Goal: Information Seeking & Learning: Learn about a topic

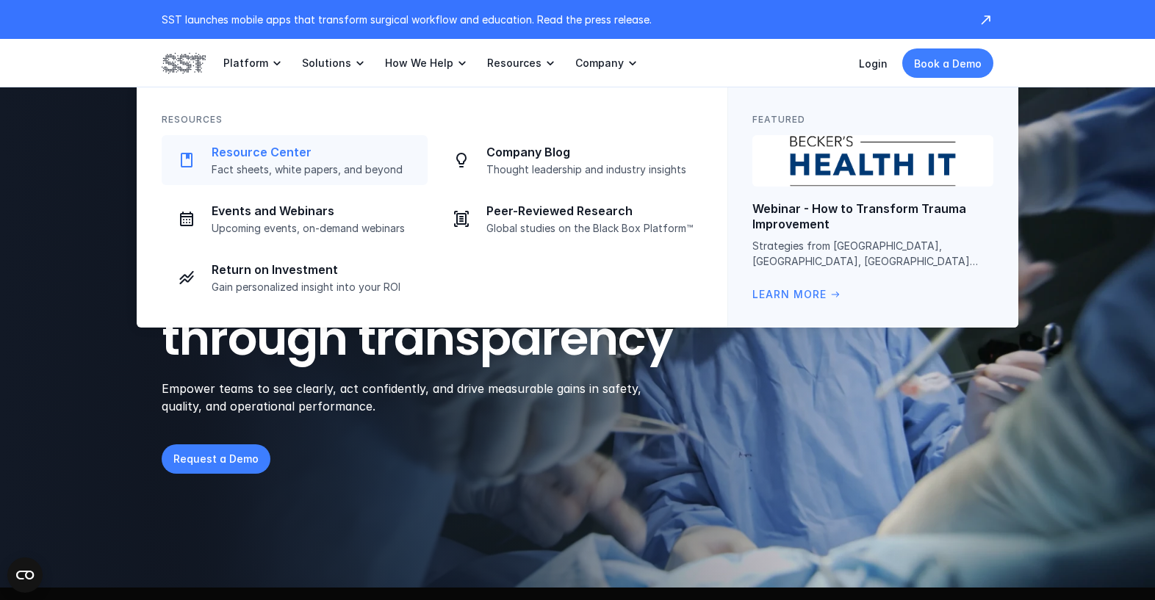
click at [282, 152] on p "Resource Center" at bounding box center [315, 152] width 207 height 15
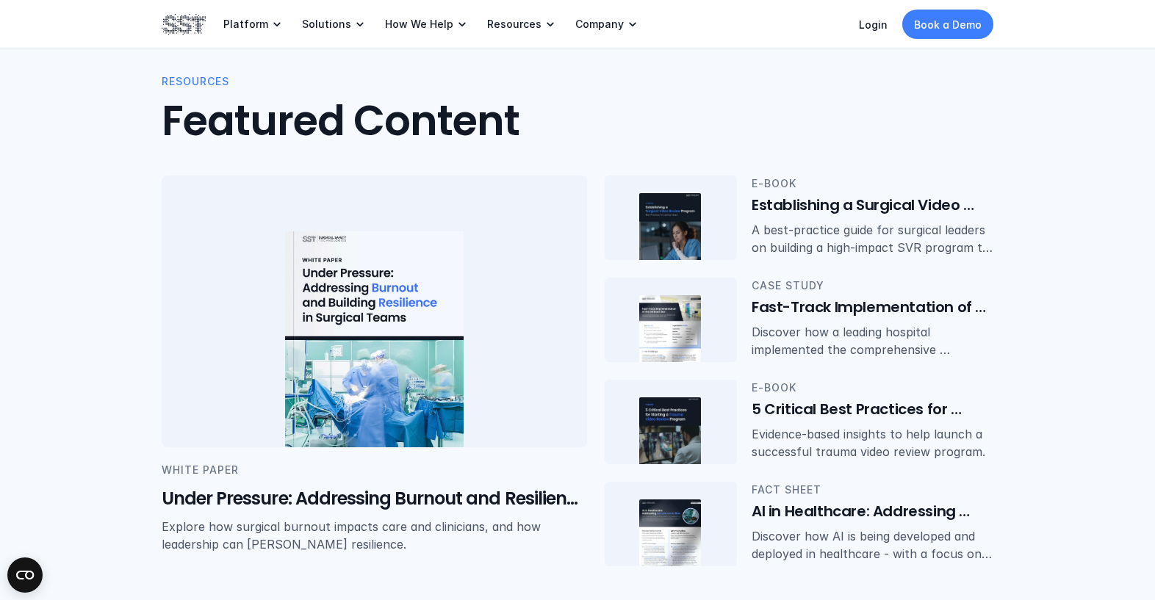
scroll to position [204, 0]
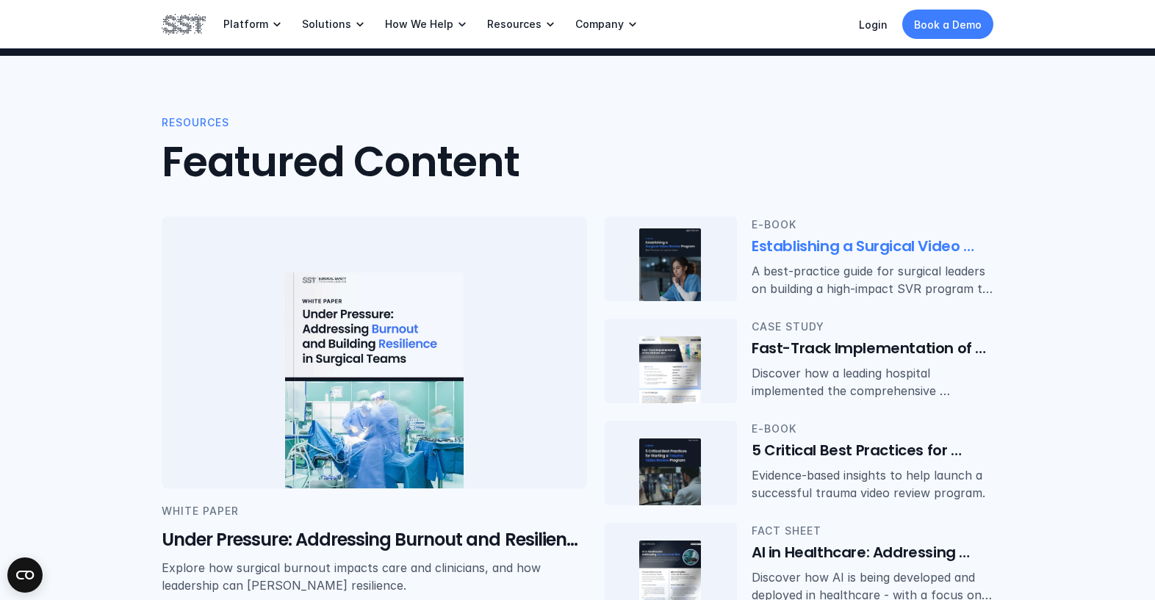
click at [791, 250] on h6 "Establishing a Surgical Video Review Program: Best Practices for Lasting Impact" at bounding box center [873, 247] width 242 height 21
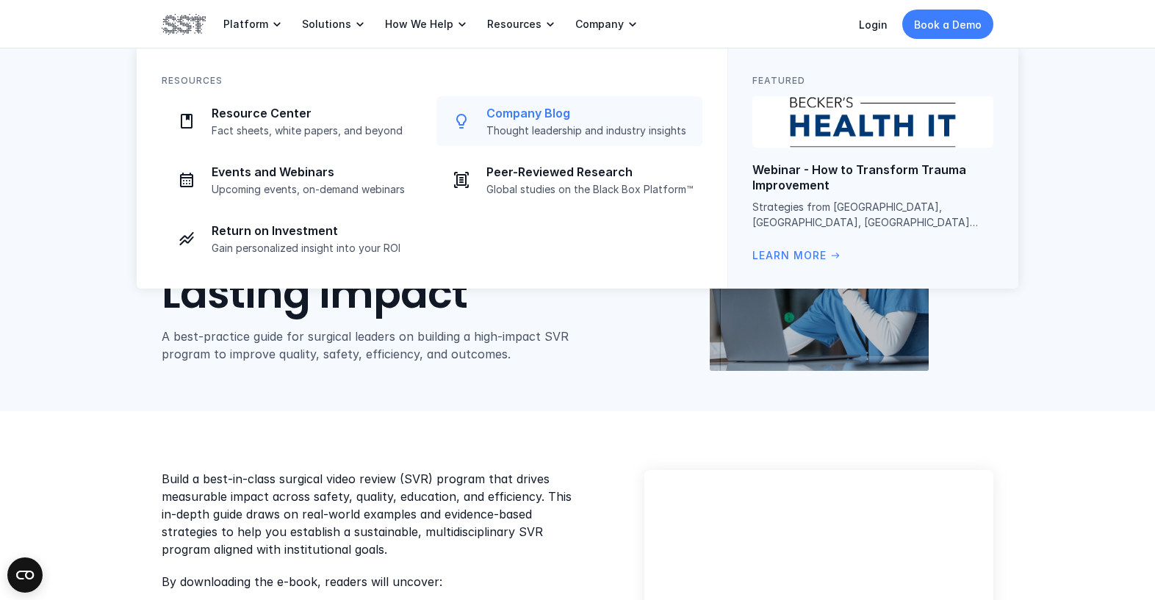
click at [532, 119] on p "Company Blog" at bounding box center [589, 113] width 207 height 15
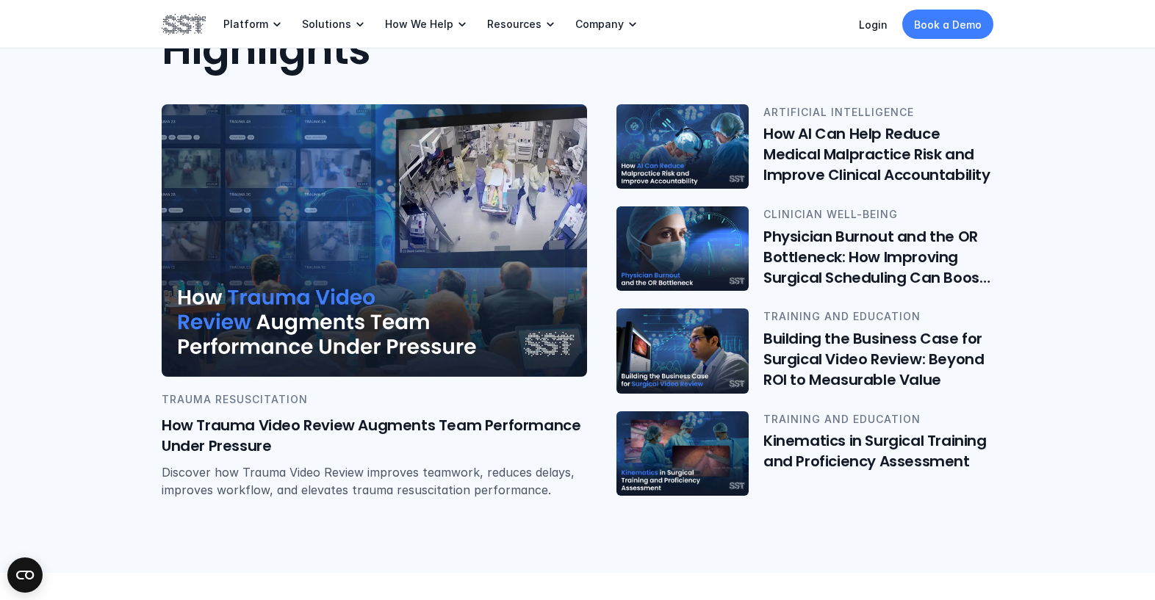
scroll to position [323, 0]
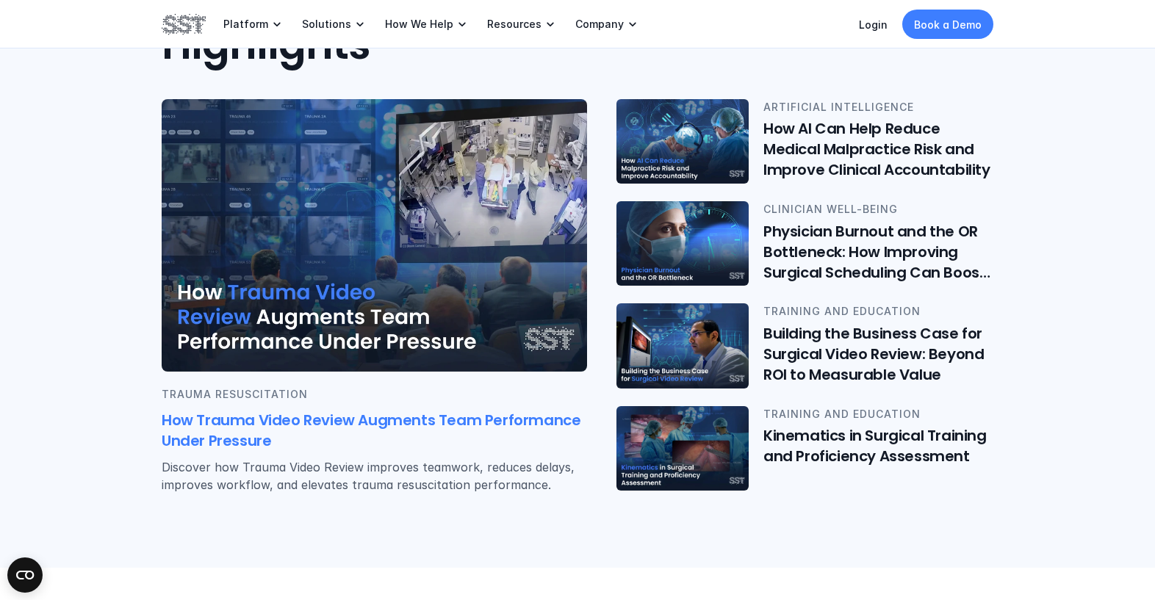
click at [195, 429] on h6 "How Trauma Video Review Augments Team Performance Under Pressure" at bounding box center [374, 431] width 425 height 41
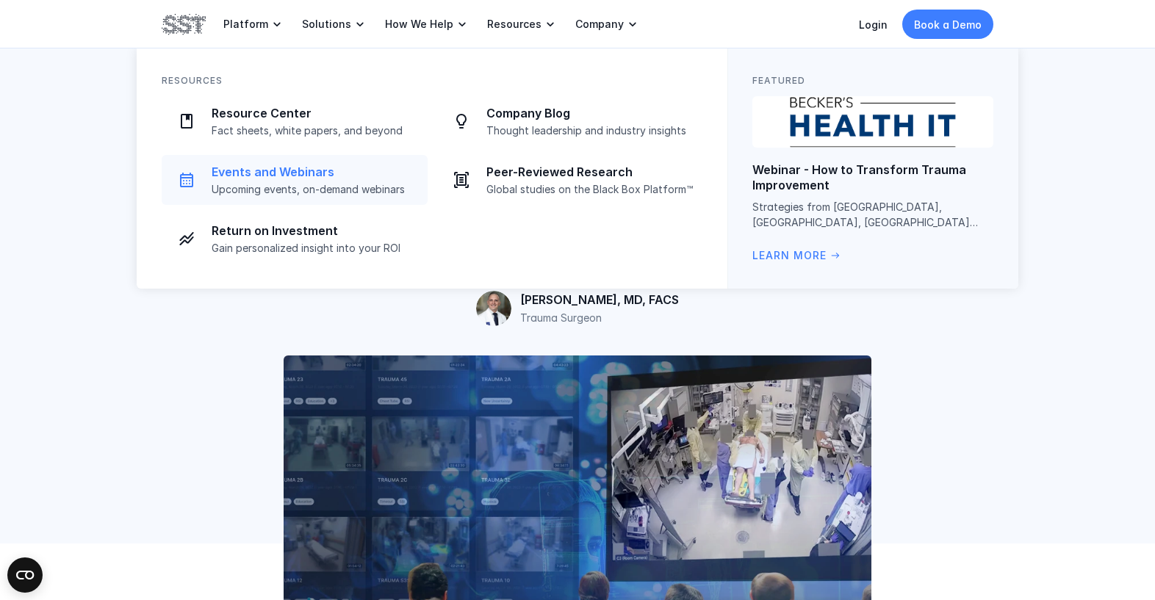
click at [310, 173] on p "Events and Webinars" at bounding box center [315, 172] width 207 height 15
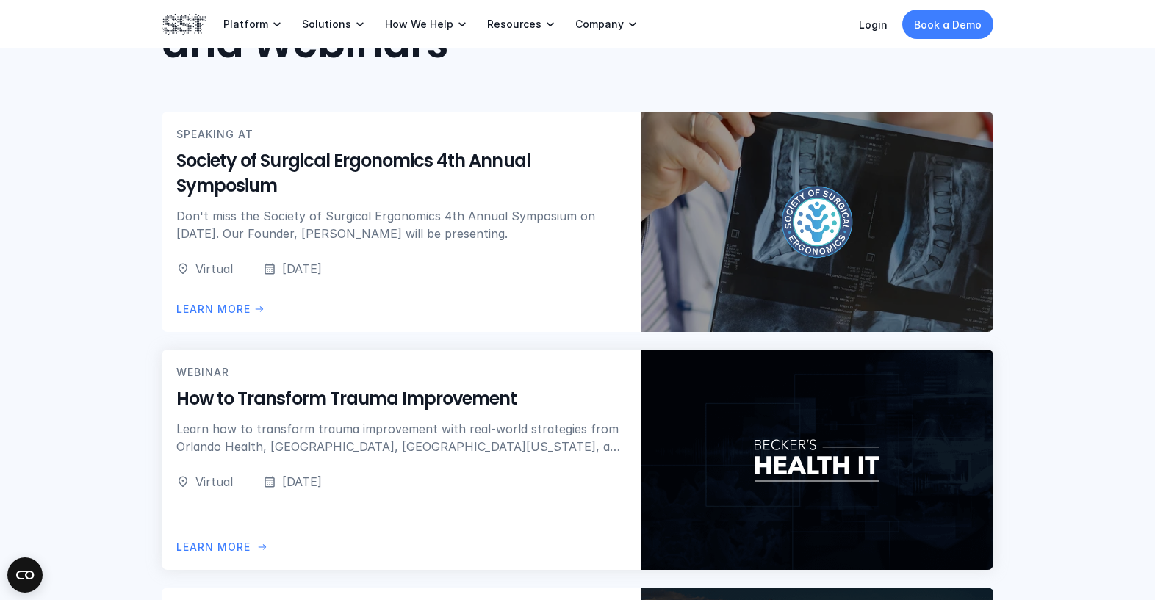
scroll to position [339, 0]
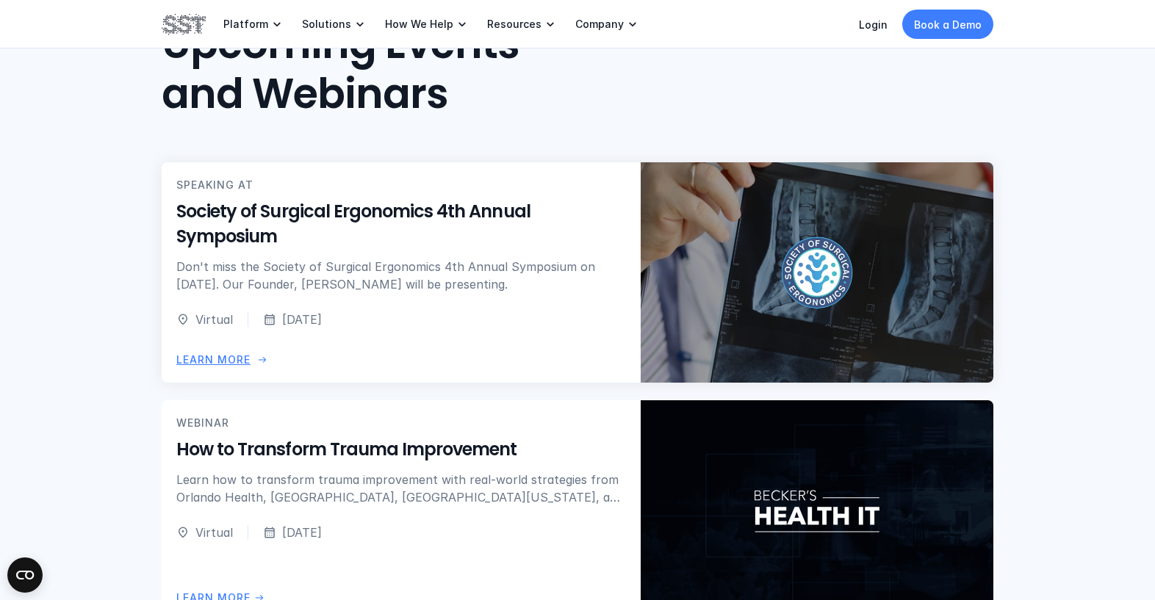
click at [240, 220] on h5 "Society of Surgical Ergonomics 4th Annual Symposium" at bounding box center [401, 224] width 450 height 49
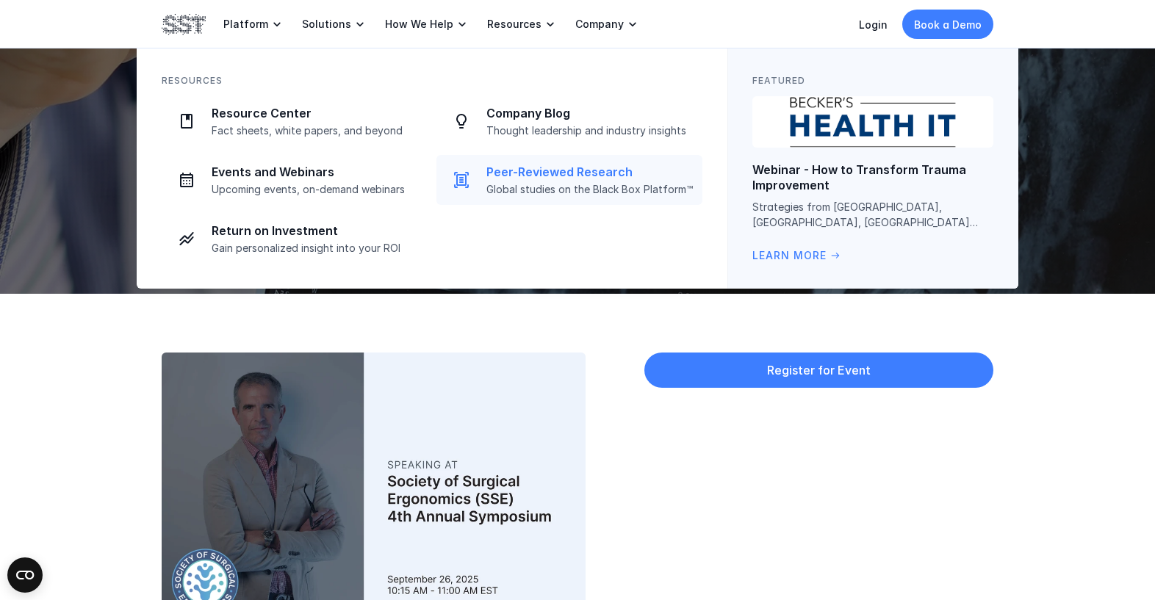
click at [542, 175] on p "Peer-Reviewed Research" at bounding box center [589, 172] width 207 height 15
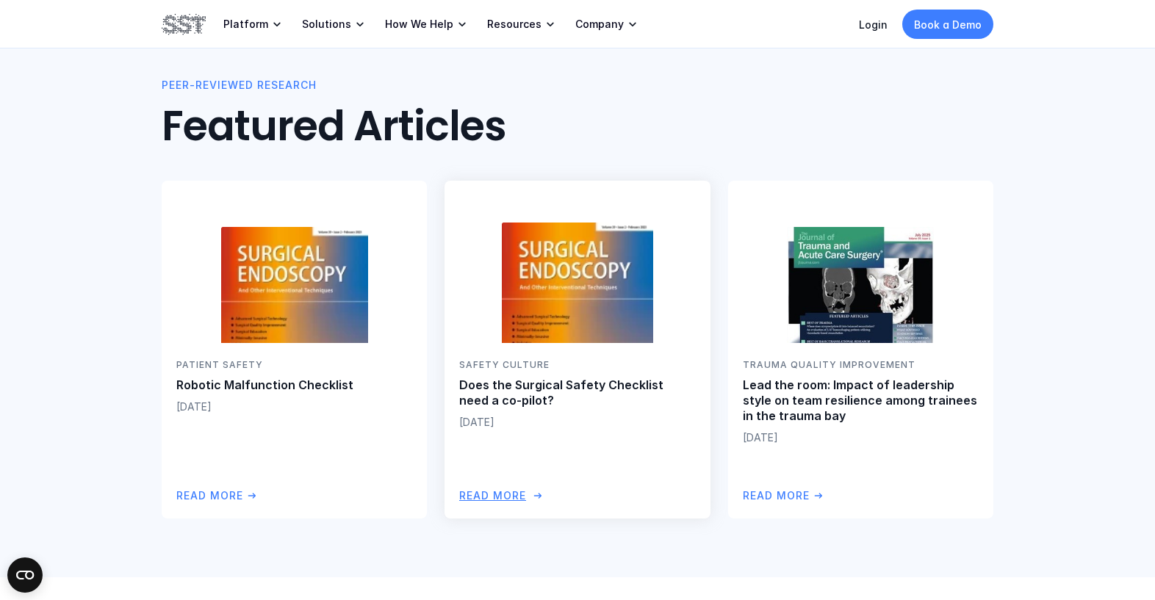
scroll to position [251, 0]
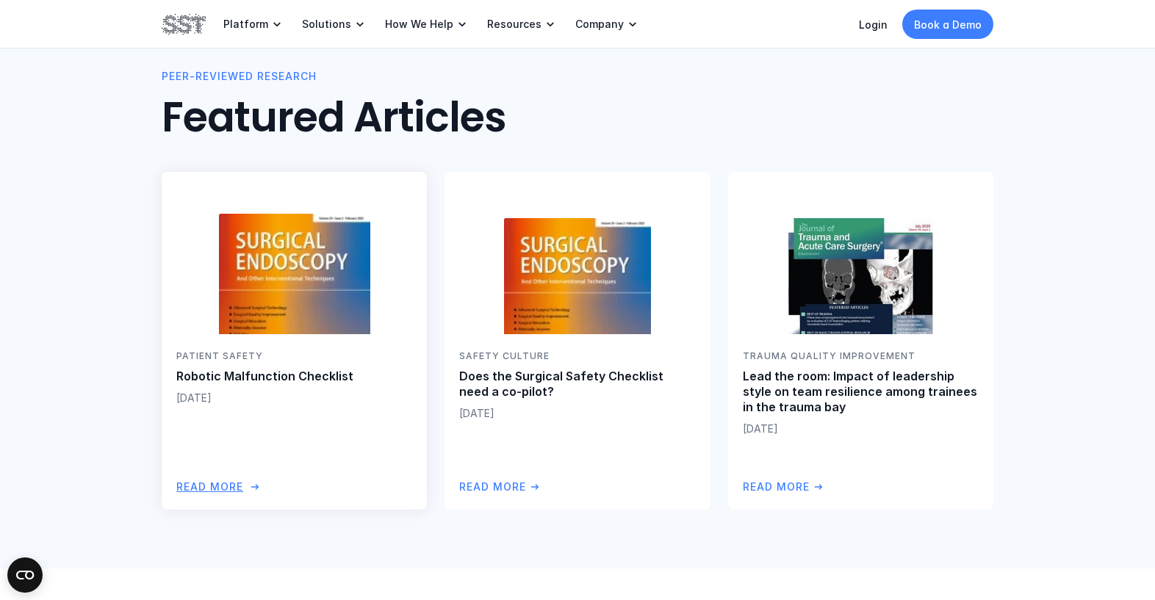
click at [210, 483] on p "Read More" at bounding box center [209, 487] width 67 height 16
